Goal: Obtain resource: Download file/media

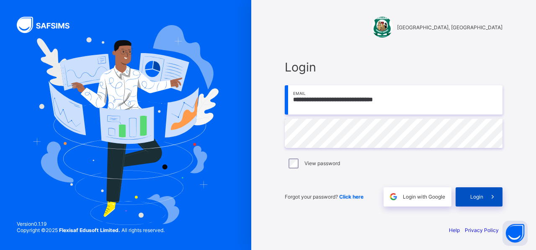
click at [479, 199] on span "Login" at bounding box center [476, 197] width 13 height 6
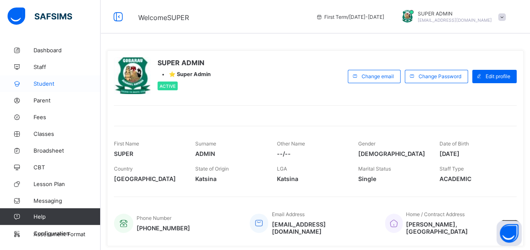
click at [46, 83] on span "Student" at bounding box center [67, 83] width 67 height 7
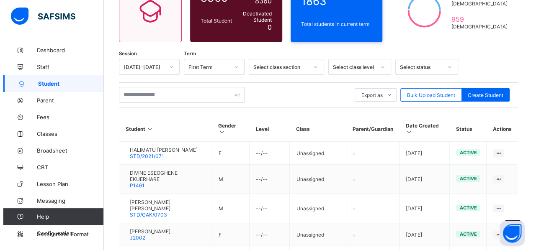
scroll to position [103, 0]
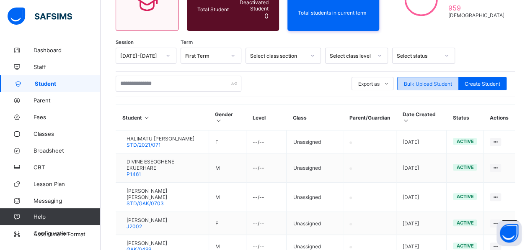
click at [420, 84] on span "Bulk Upload Student" at bounding box center [428, 84] width 48 height 6
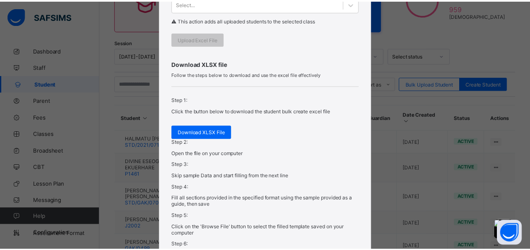
scroll to position [248, 0]
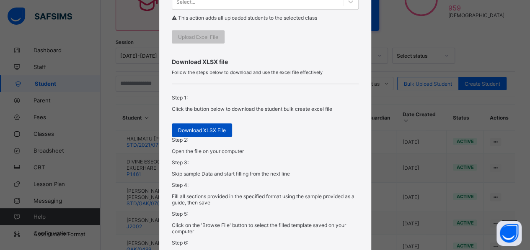
click at [204, 137] on div "Download XLSX File" at bounding box center [202, 130] width 60 height 13
